Goal: Find specific page/section: Find specific page/section

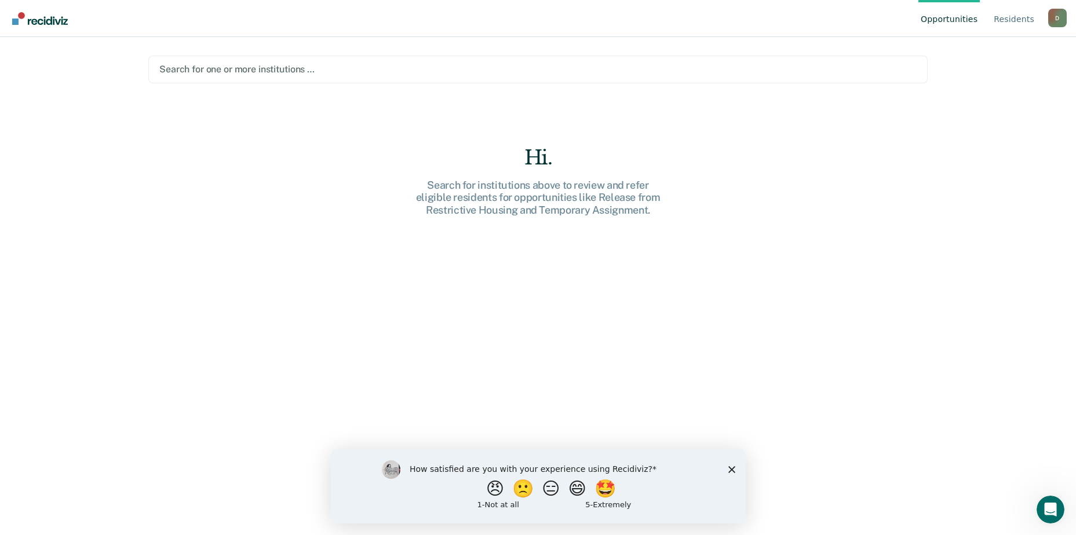
click at [721, 469] on div "How satisfied are you with your experience using Recidiviz? 😠 🙁 😑 😄 🤩 1 - Not a…" at bounding box center [537, 485] width 415 height 75
click at [732, 468] on polygon "Close survey" at bounding box center [731, 469] width 7 height 7
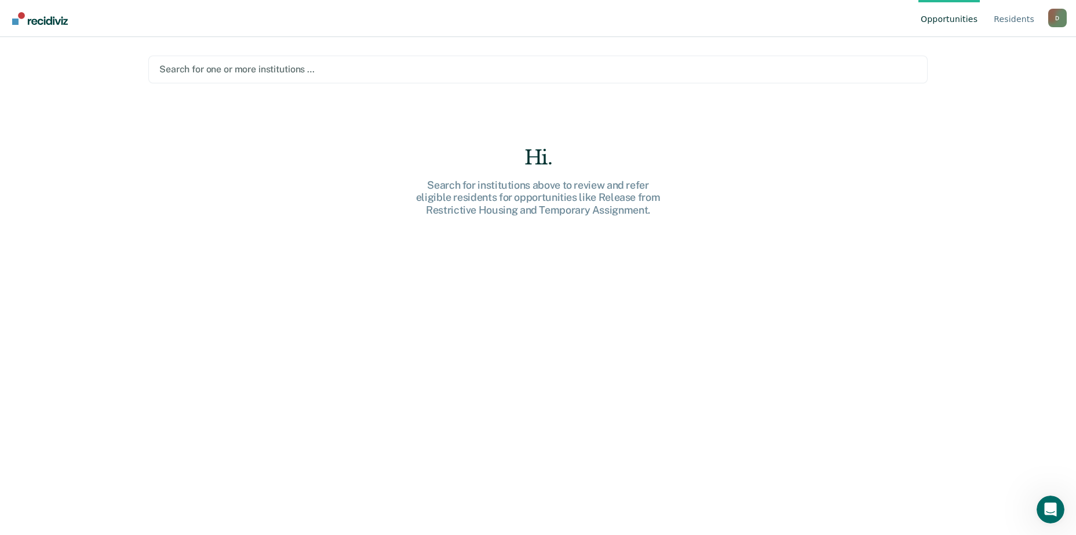
click at [362, 71] on div at bounding box center [537, 69] width 757 height 13
